Goal: Answer question/provide support

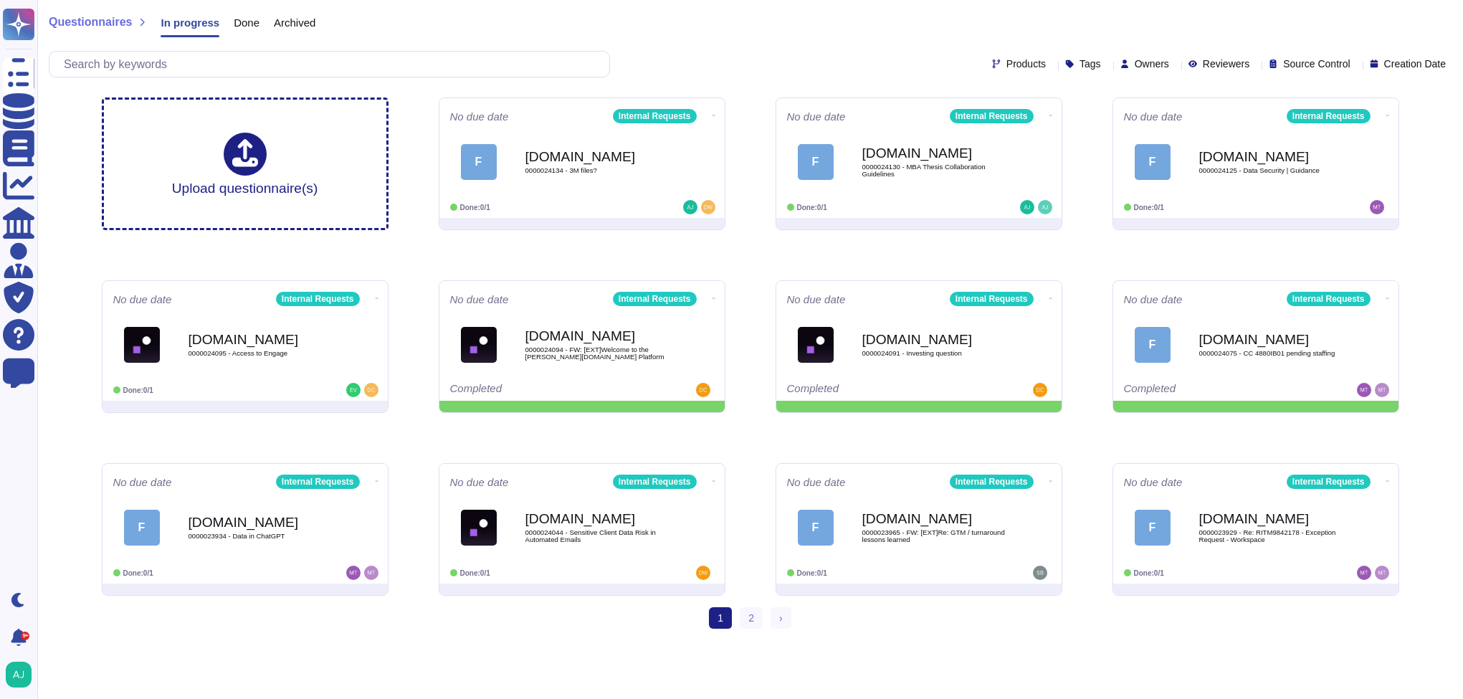
drag, startPoint x: 0, startPoint y: 0, endPoint x: 686, endPoint y: 43, distance: 687.3
click at [686, 43] on div "Questionnaires In progress Done Archived Products Tags Owners Reviewers Source …" at bounding box center [750, 43] width 1426 height 86
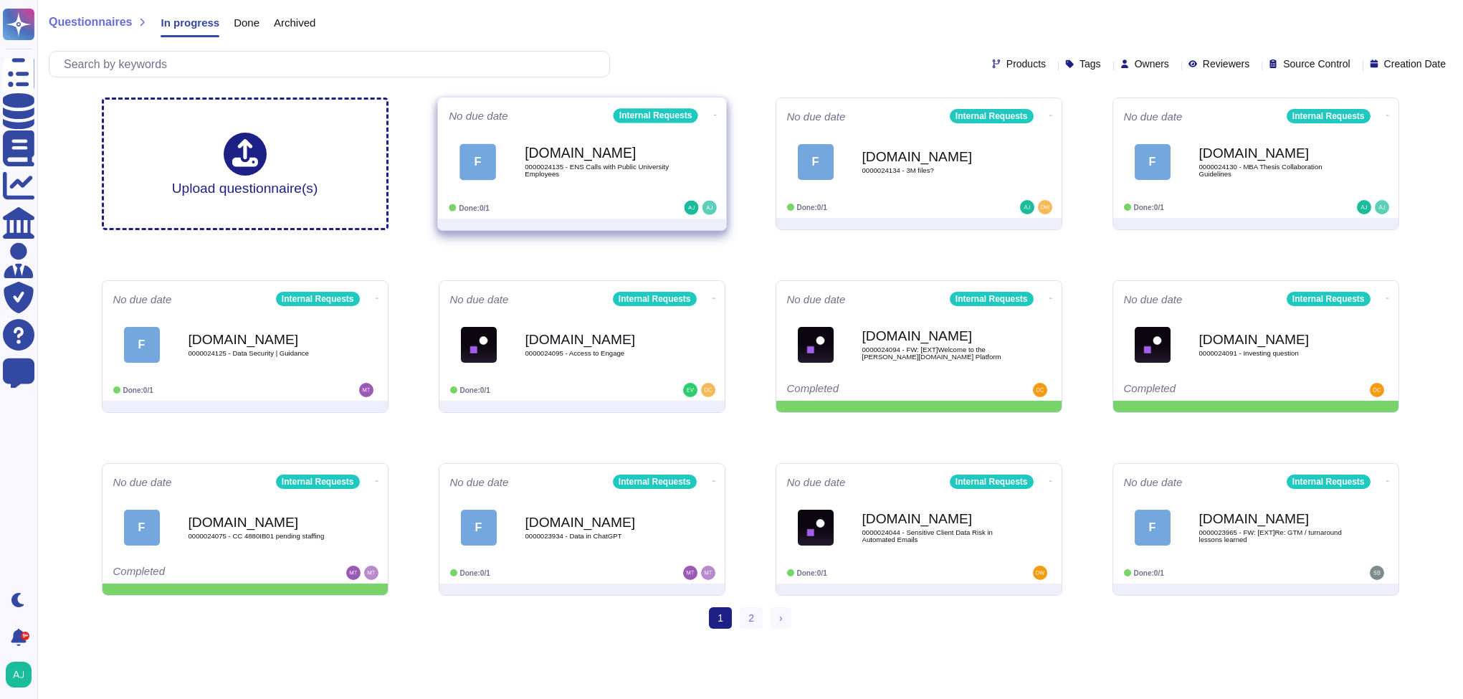
click at [593, 201] on div "Done: 0/1" at bounding box center [538, 208] width 178 height 14
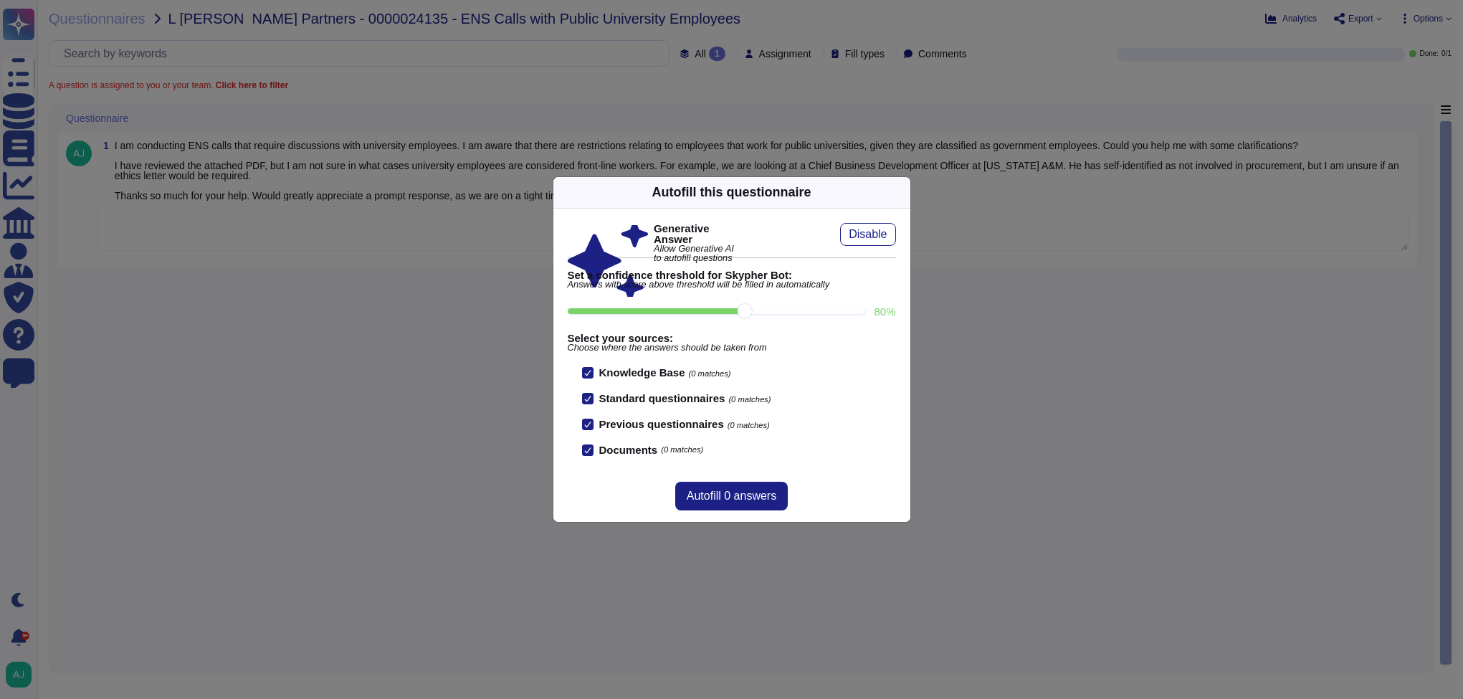
click at [514, 335] on div "Autofill this questionnaire Generative Answer Allow Generative AI to autofill q…" at bounding box center [731, 349] width 1463 height 699
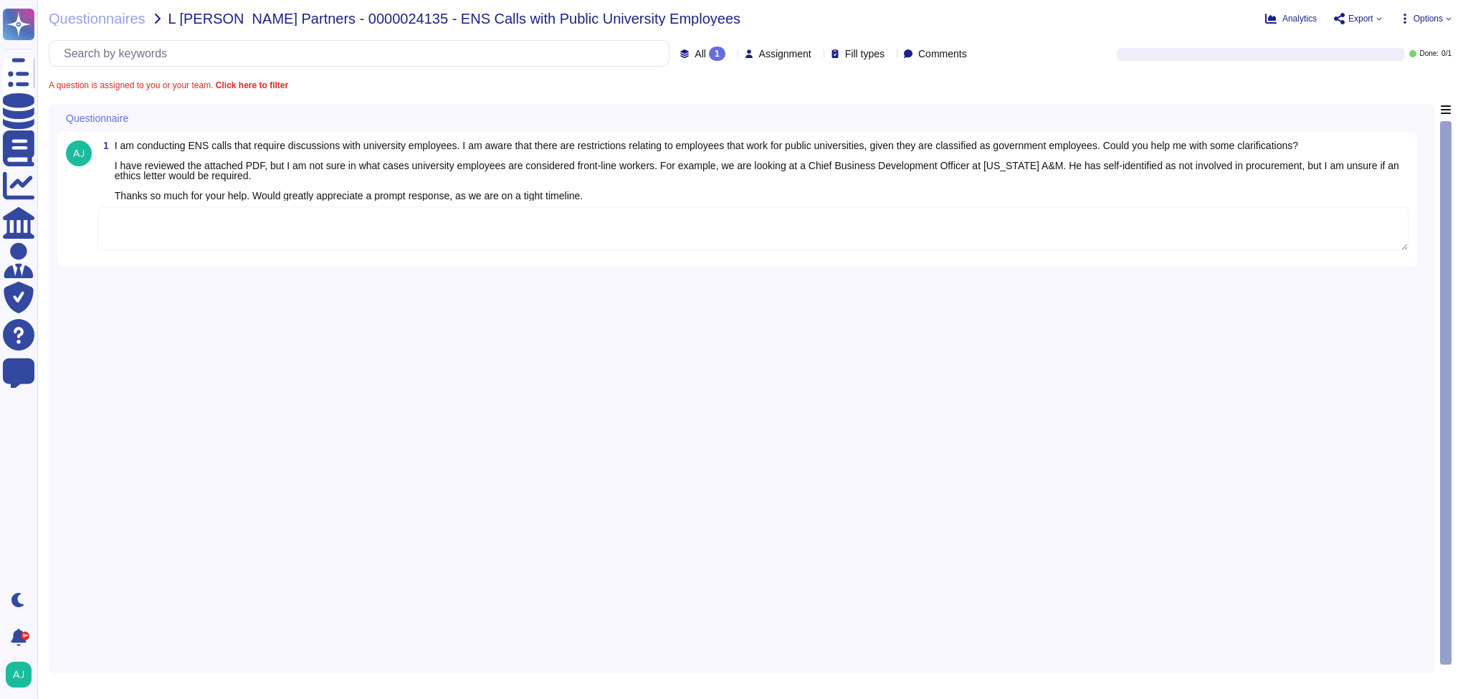
click at [556, 229] on textarea at bounding box center [752, 228] width 1311 height 44
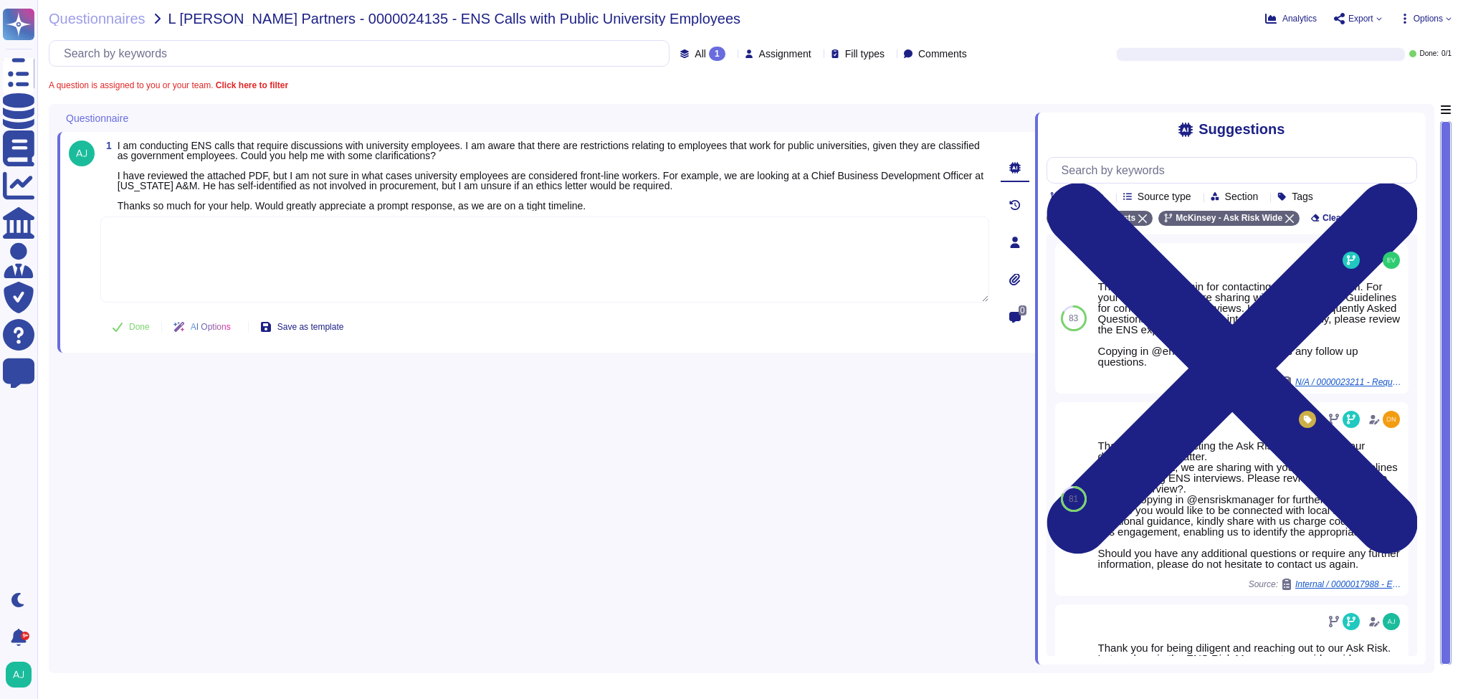
paste textarea "Let me loop in the ENS Risk Manager to provide guidance: Hi @ensriskmanager , I…"
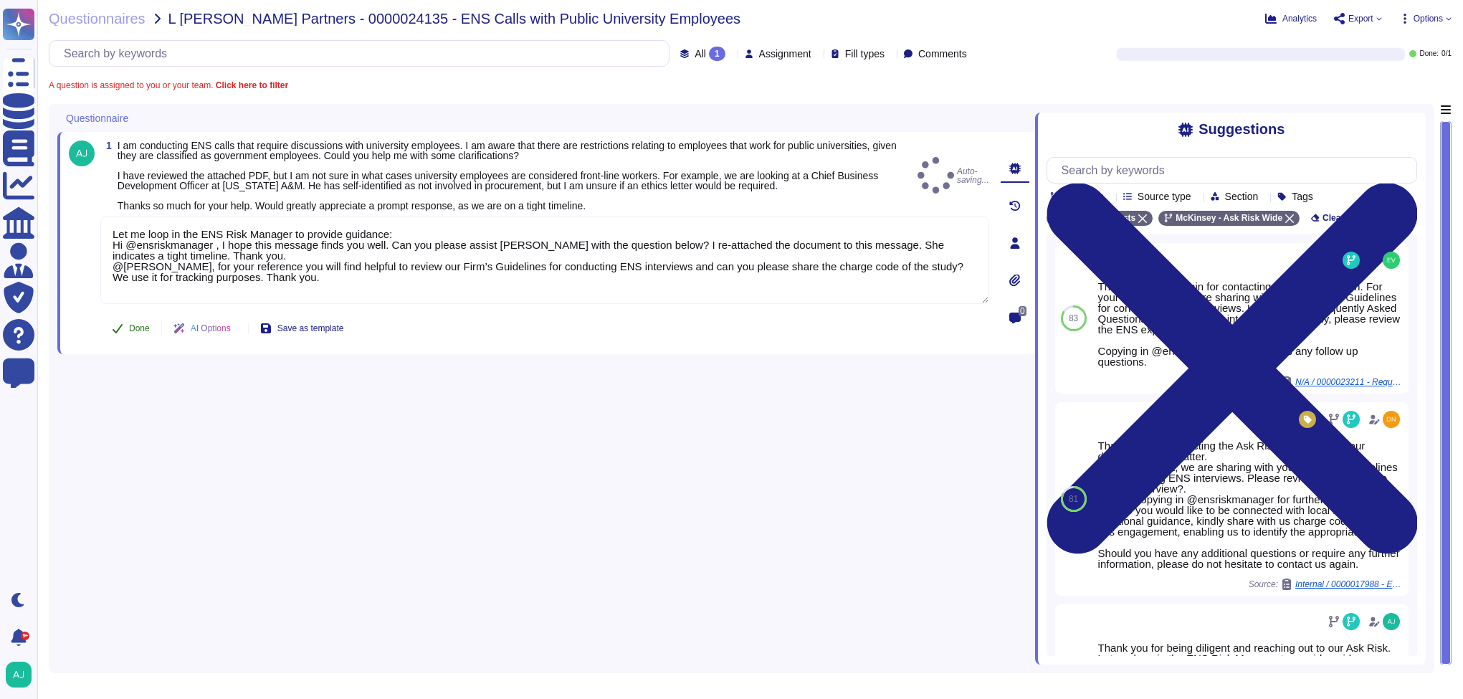
type textarea "Let me loop in the ENS Risk Manager to provide guidance: Hi @ensriskmanager , I…"
click at [147, 335] on button "Done" at bounding box center [130, 328] width 61 height 29
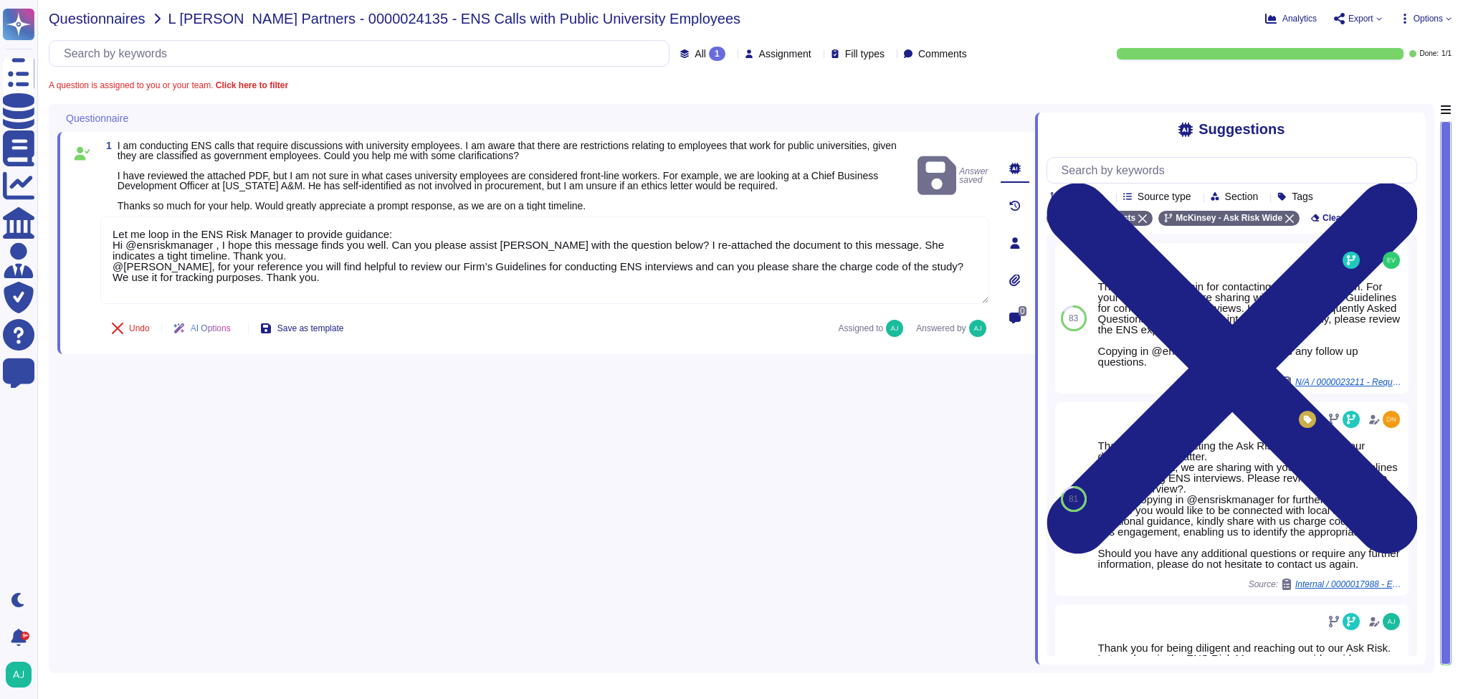
click at [105, 24] on span "Questionnaires" at bounding box center [97, 18] width 97 height 14
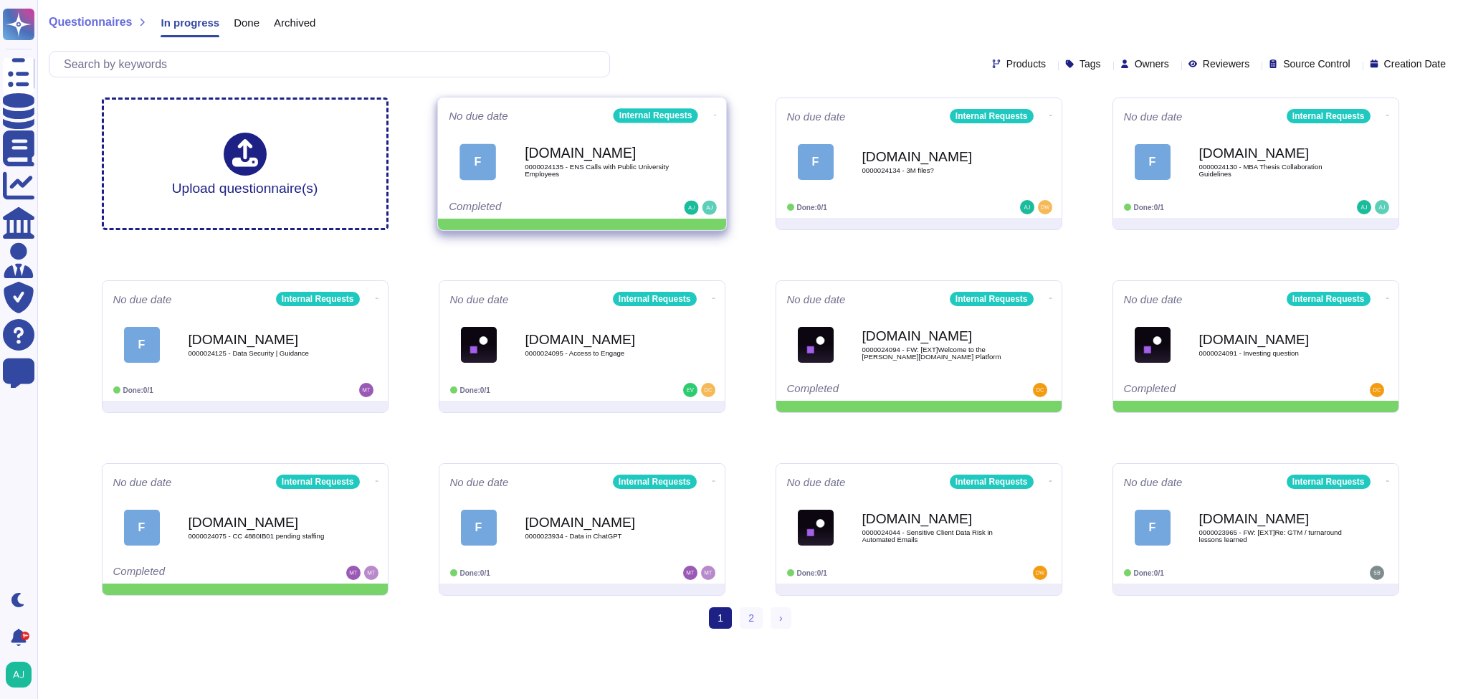
click at [713, 114] on icon at bounding box center [714, 115] width 3 height 4
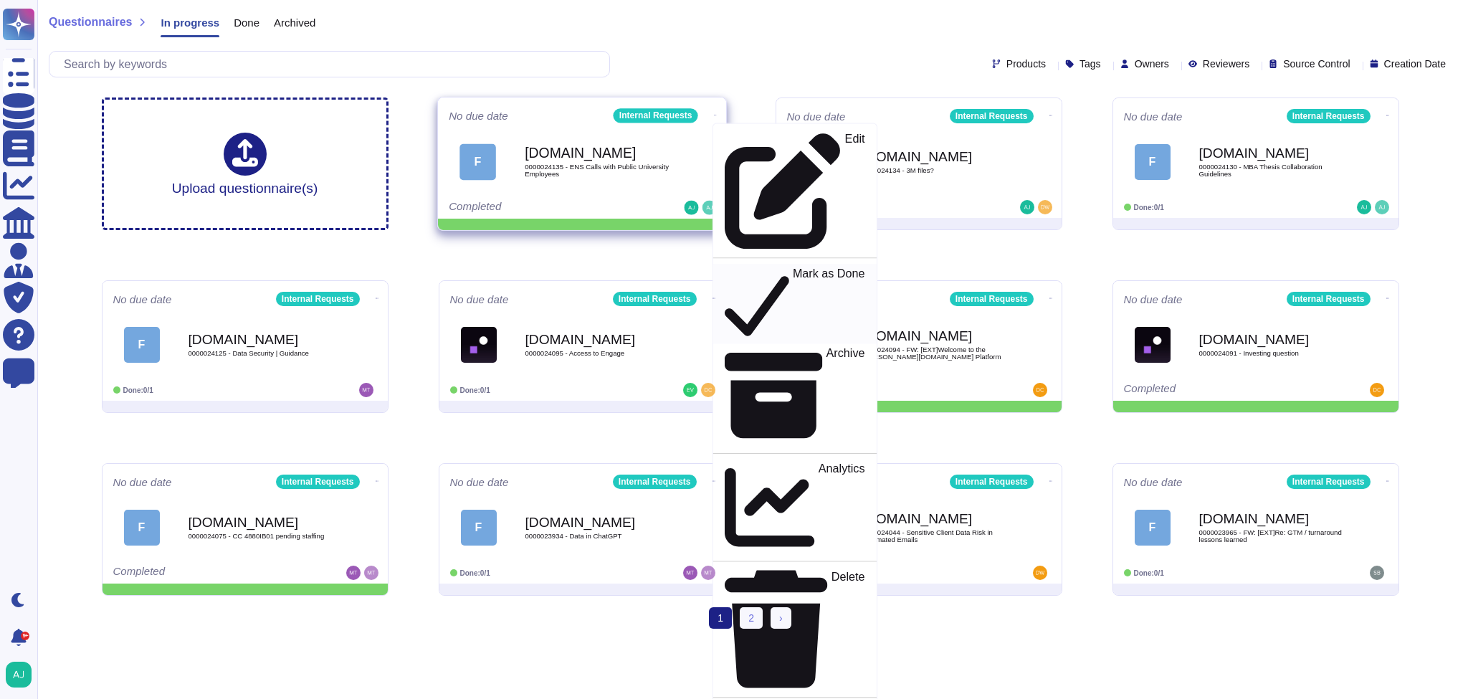
click at [792, 267] on p "Mark as Done" at bounding box center [828, 303] width 72 height 73
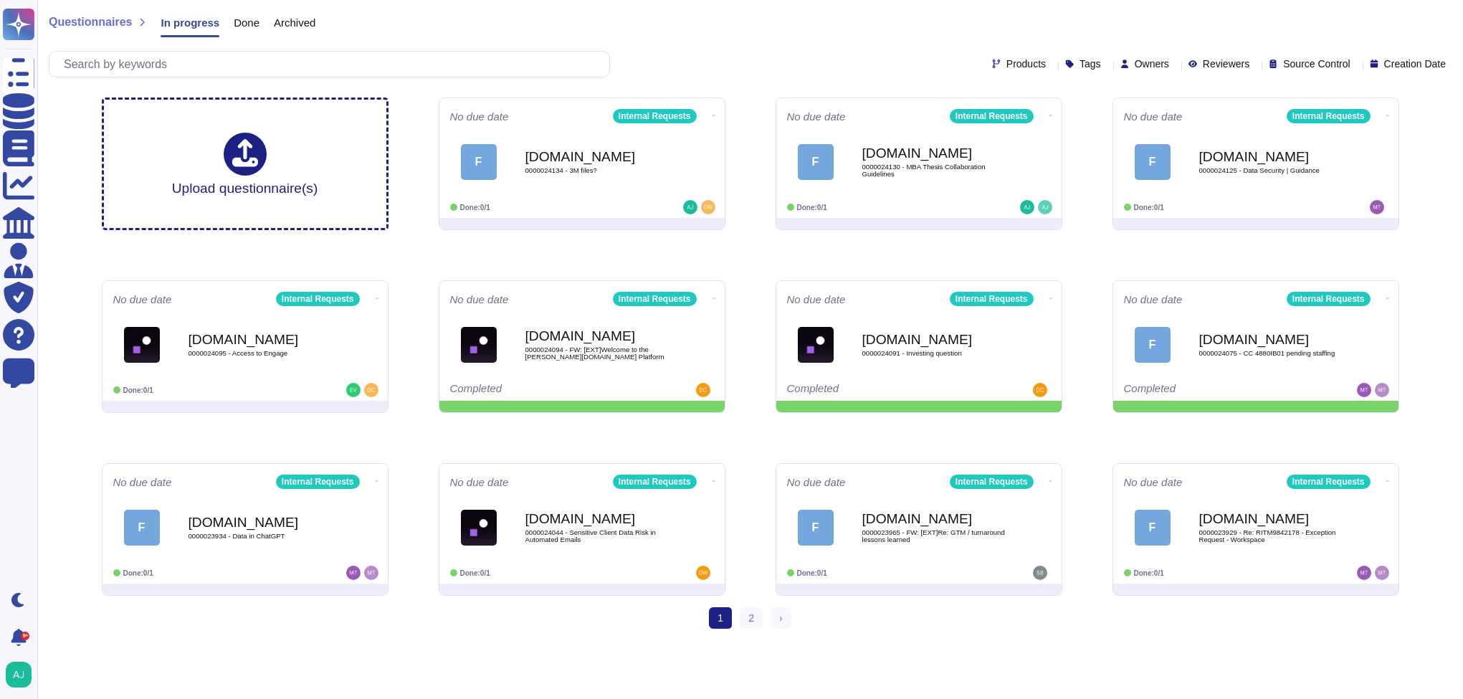
click at [743, 48] on div "Questionnaires In progress Done Archived Products Tags Owners Reviewers Source …" at bounding box center [750, 43] width 1426 height 86
